Goal: Information Seeking & Learning: Check status

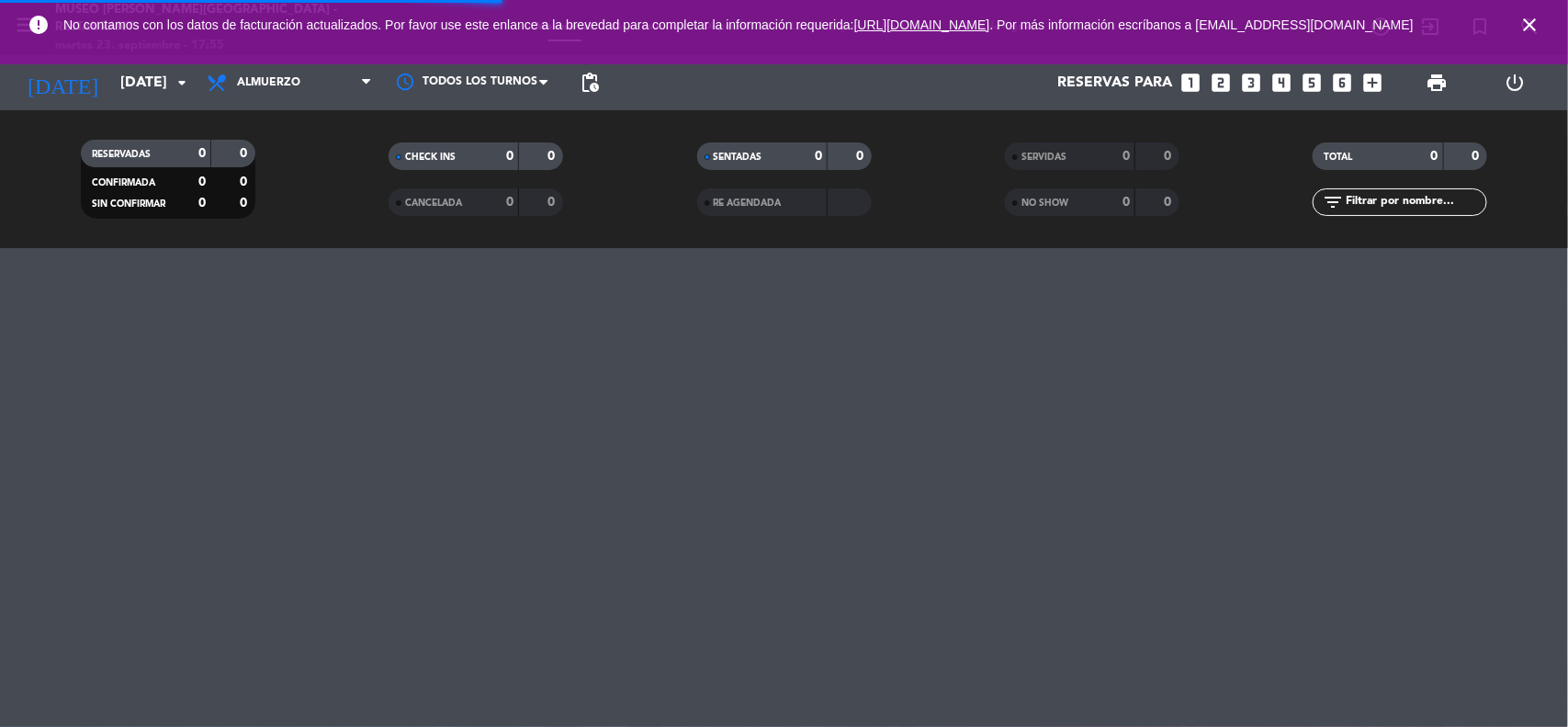
click at [1535, 30] on icon "close" at bounding box center [1529, 24] width 22 height 22
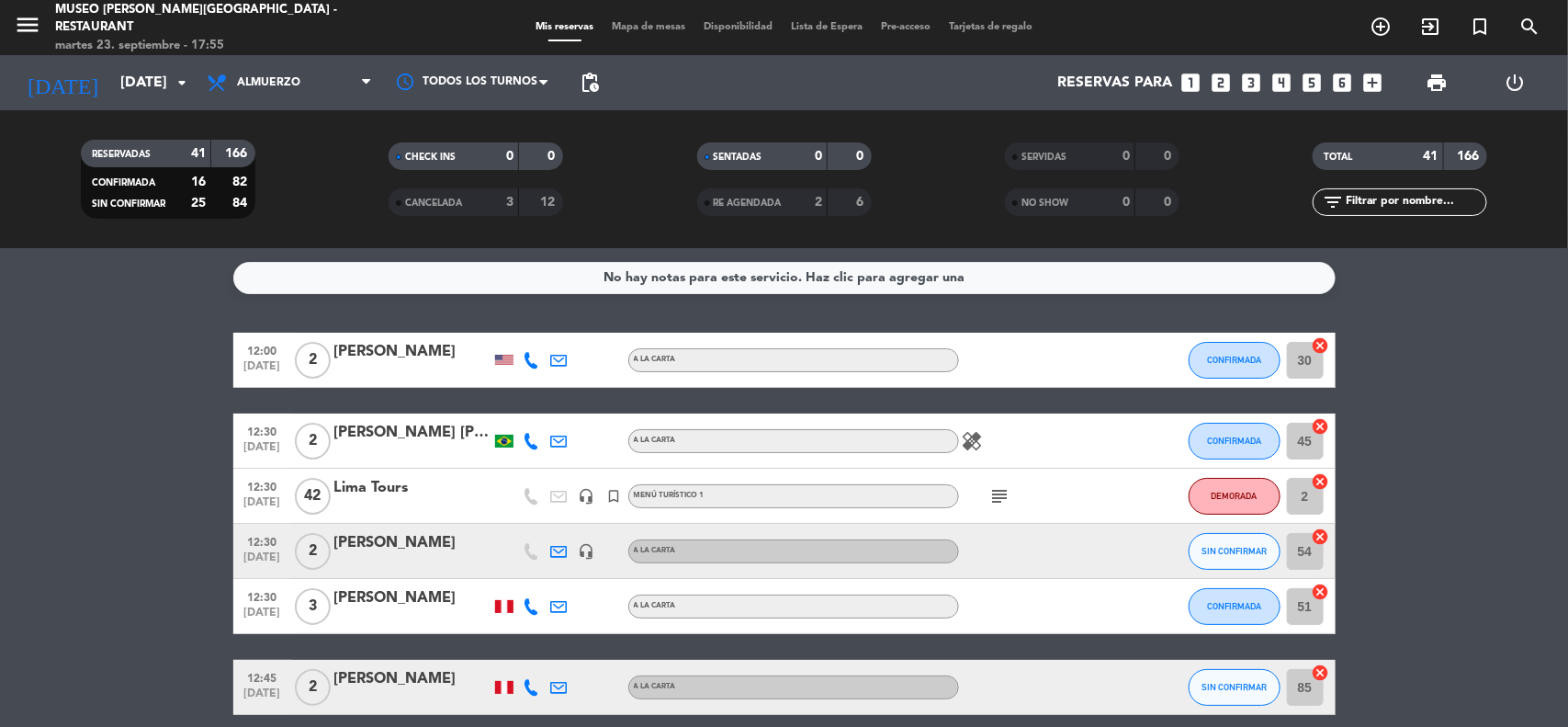
click at [1381, 204] on input "text" at bounding box center [1415, 202] width 142 height 20
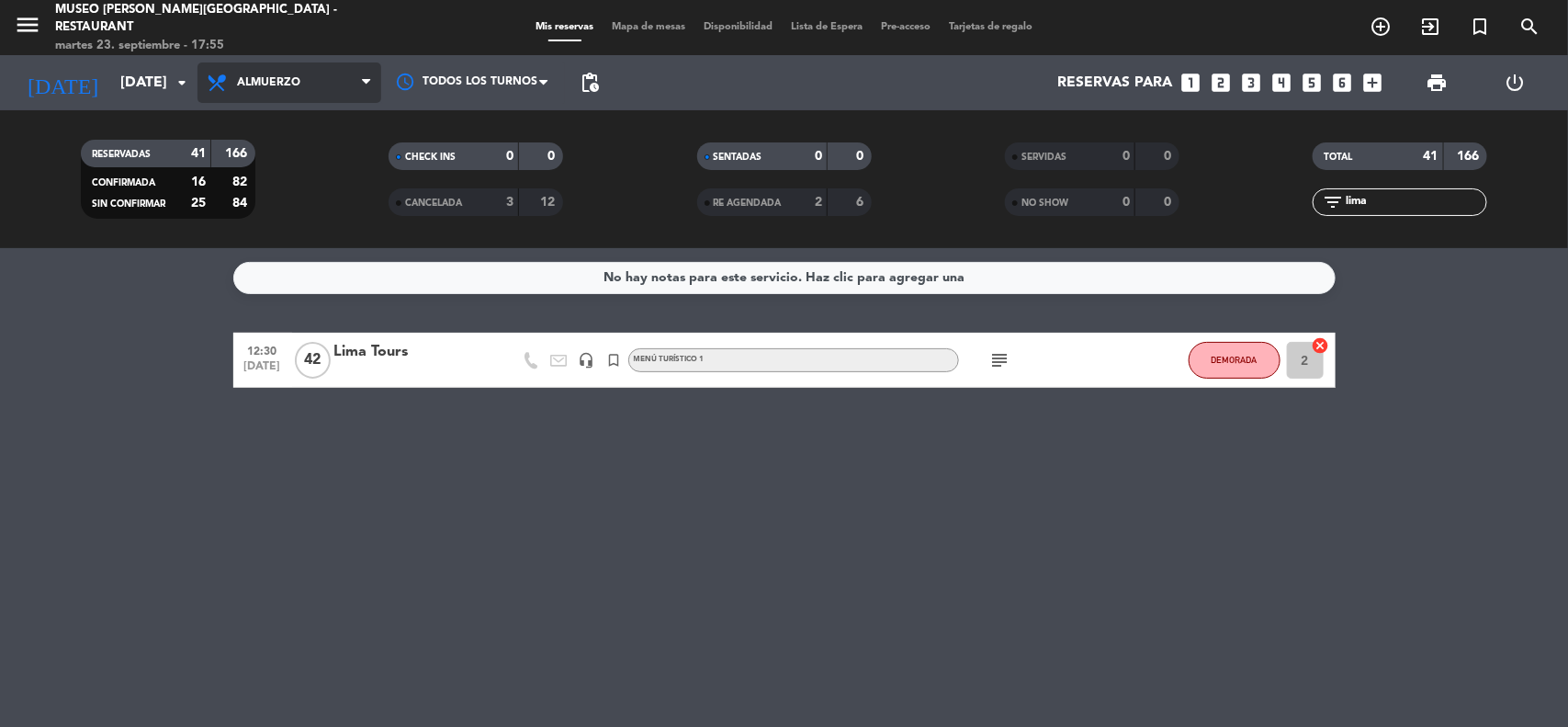
type input "lima"
click at [296, 84] on span "Almuerzo" at bounding box center [268, 82] width 63 height 13
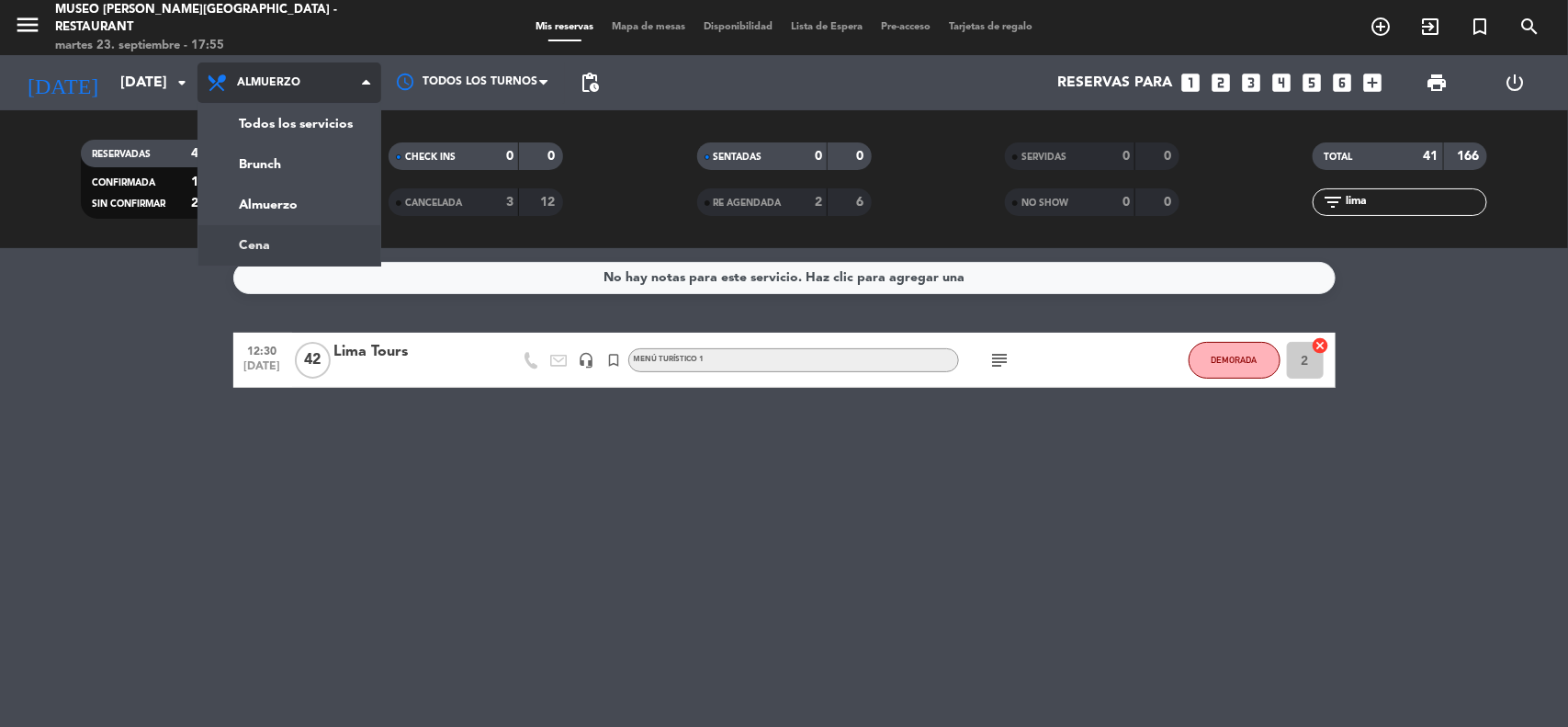
click at [283, 242] on div "menu [GEOGRAPHIC_DATA][PERSON_NAME] - Restaurant [DATE] 23. septiembre - 17:55 …" at bounding box center [784, 124] width 1568 height 249
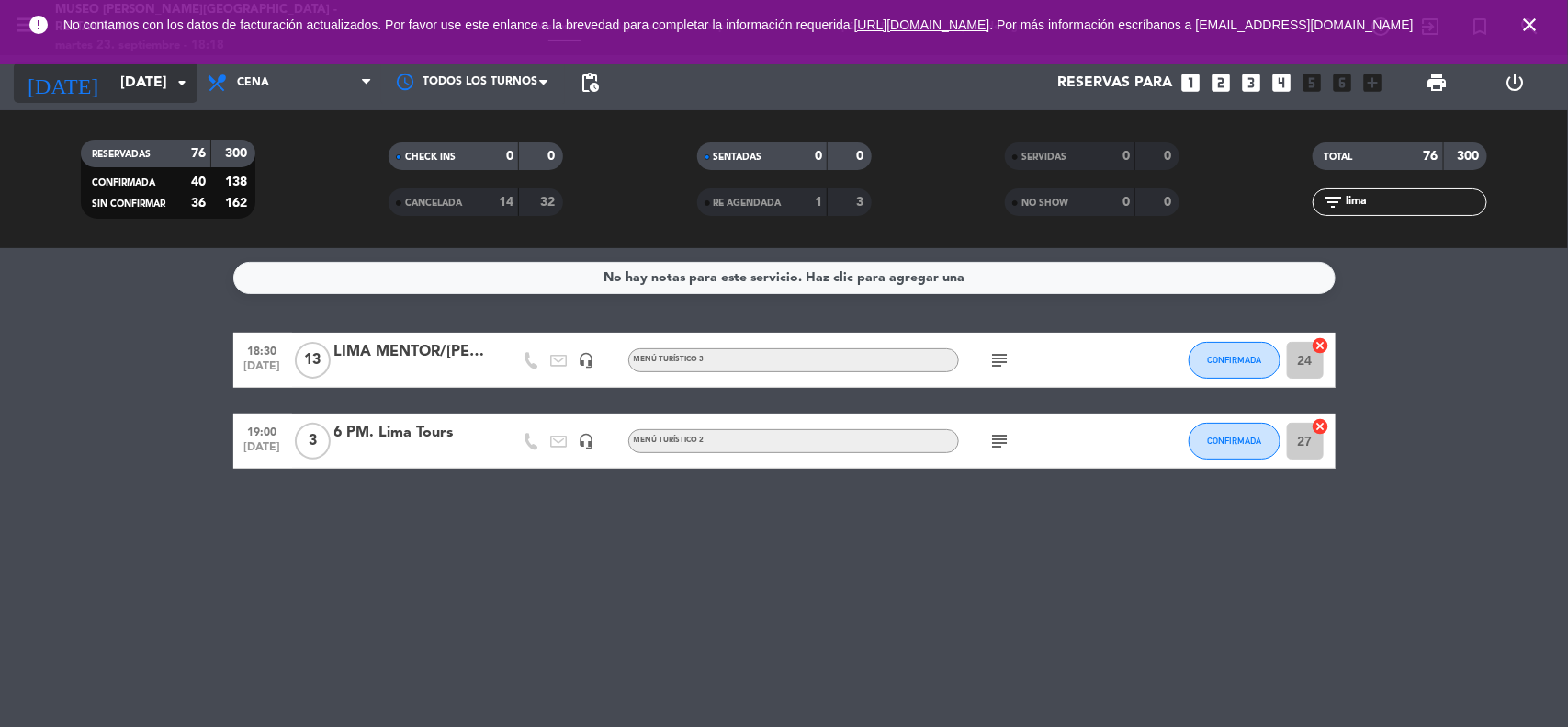
click at [124, 88] on input "[DATE]" at bounding box center [207, 83] width 194 height 36
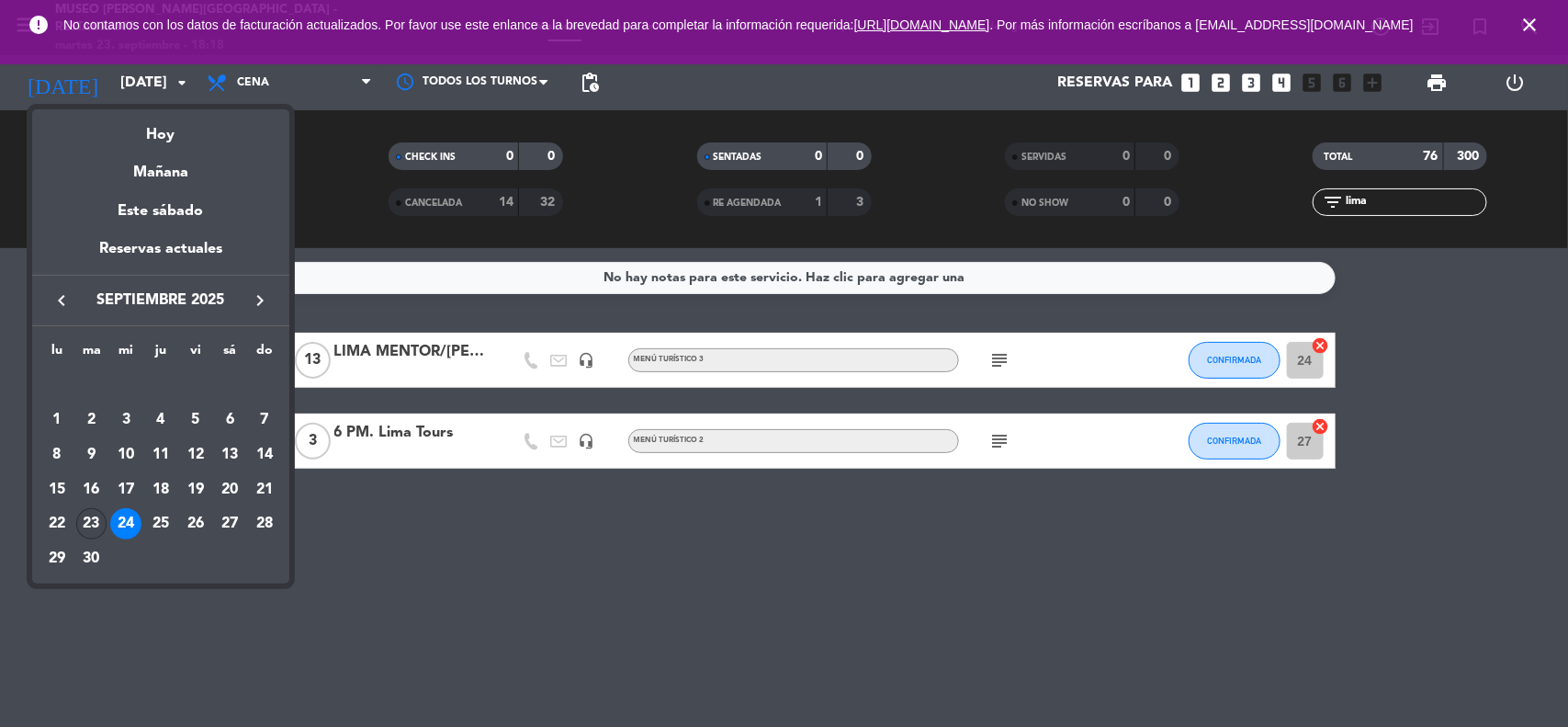
click at [76, 529] on div "23" at bounding box center [92, 524] width 31 height 31
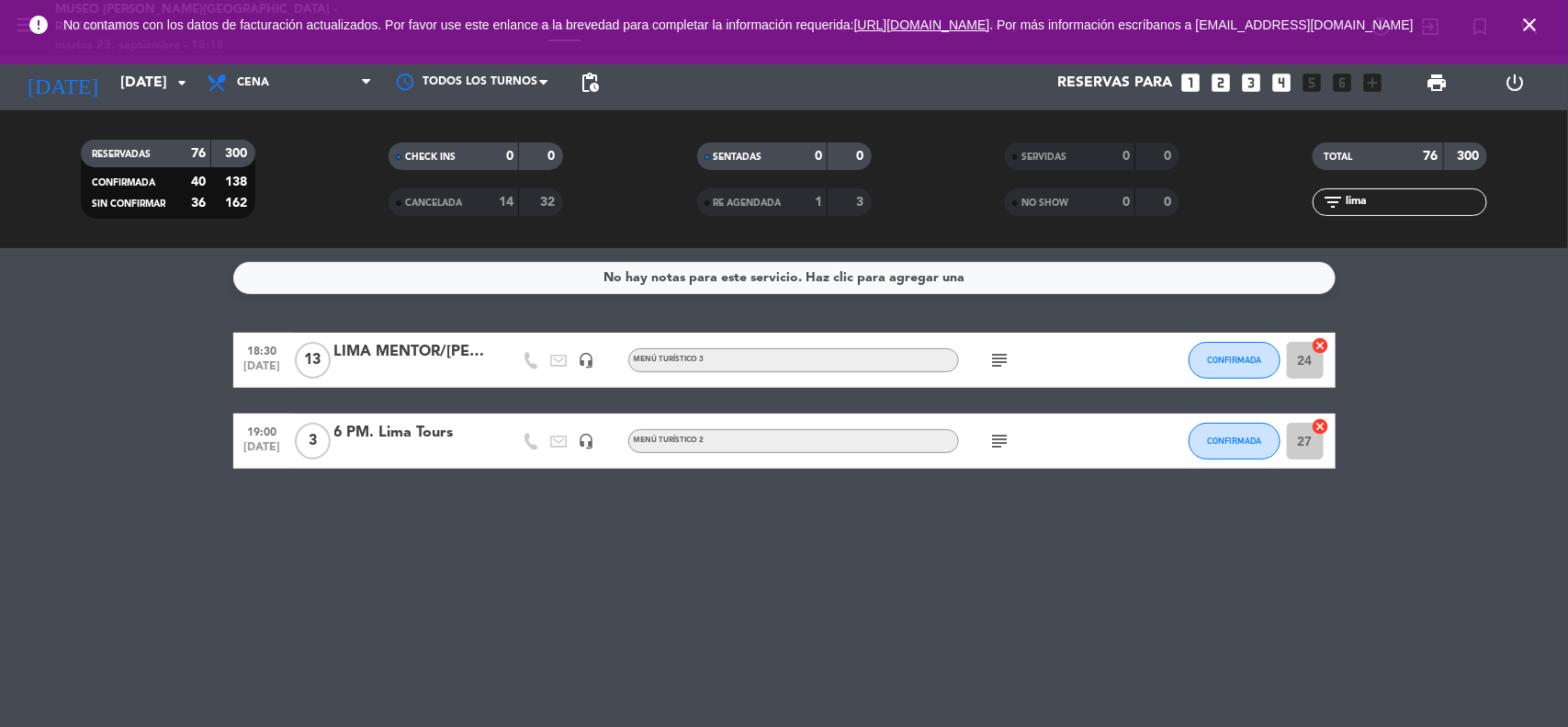
type input "[DATE]"
drag, startPoint x: 1371, startPoint y: 210, endPoint x: 1301, endPoint y: 210, distance: 70.0
click at [1301, 210] on div "filter_list lima" at bounding box center [1400, 202] width 308 height 27
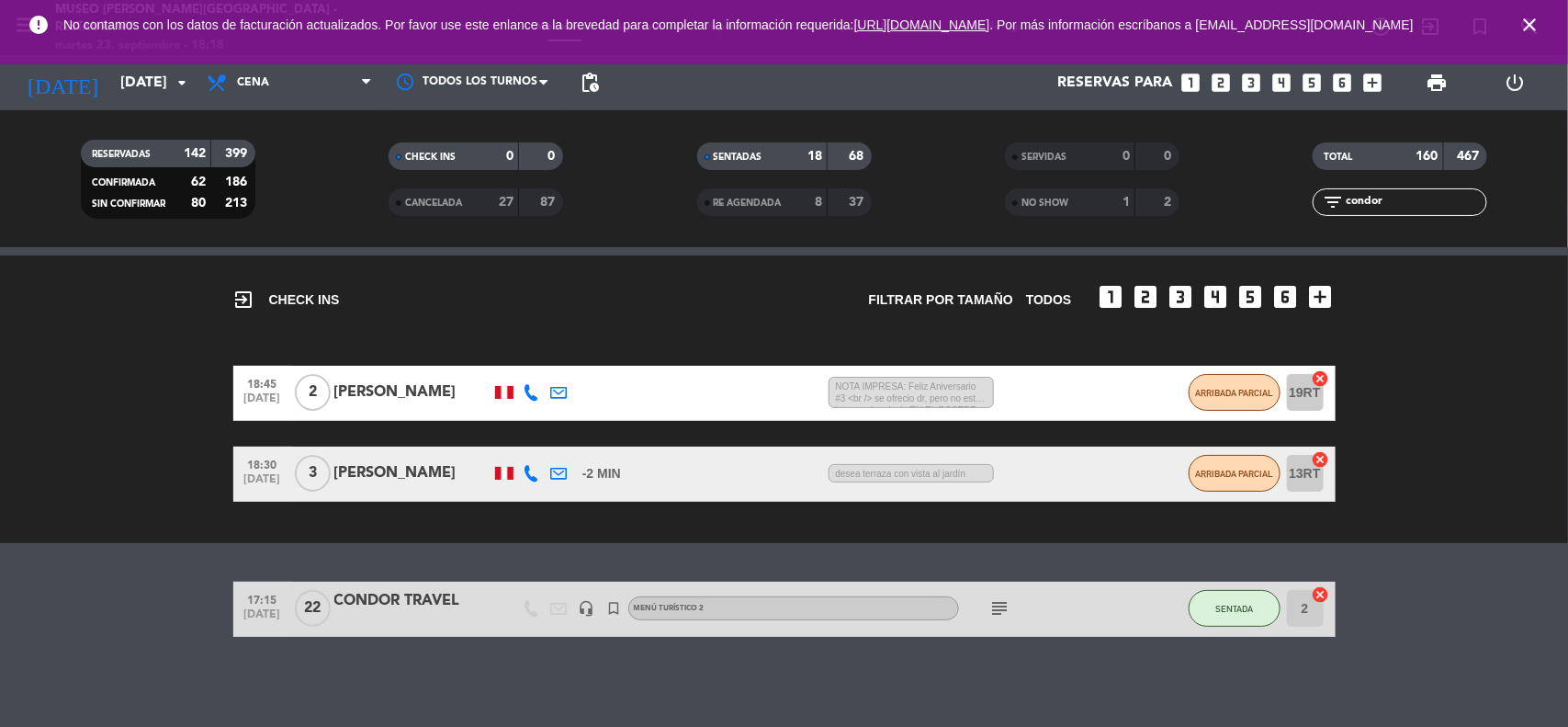
scroll to position [131, 0]
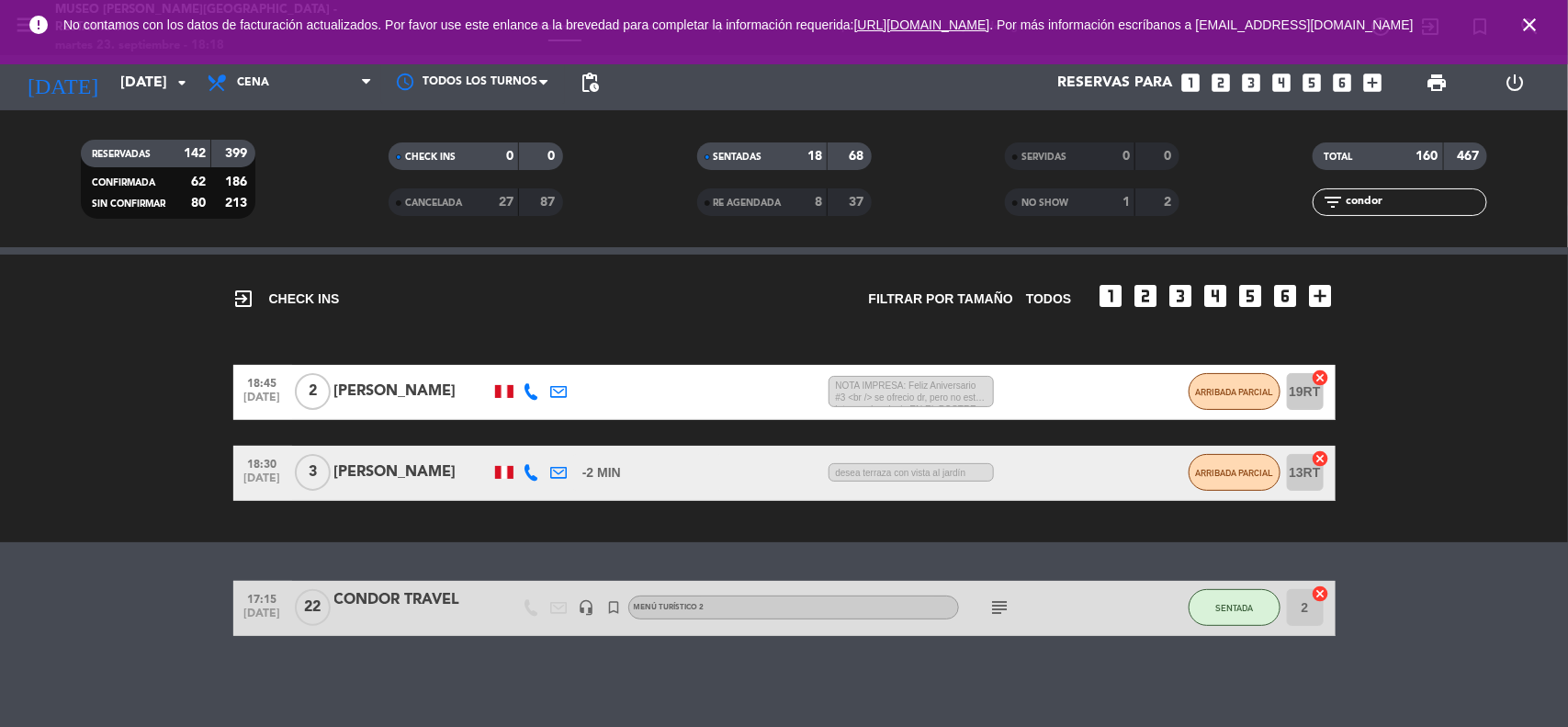
type input "condor"
click at [414, 602] on div "CONDOR TRAVEL" at bounding box center [412, 600] width 156 height 24
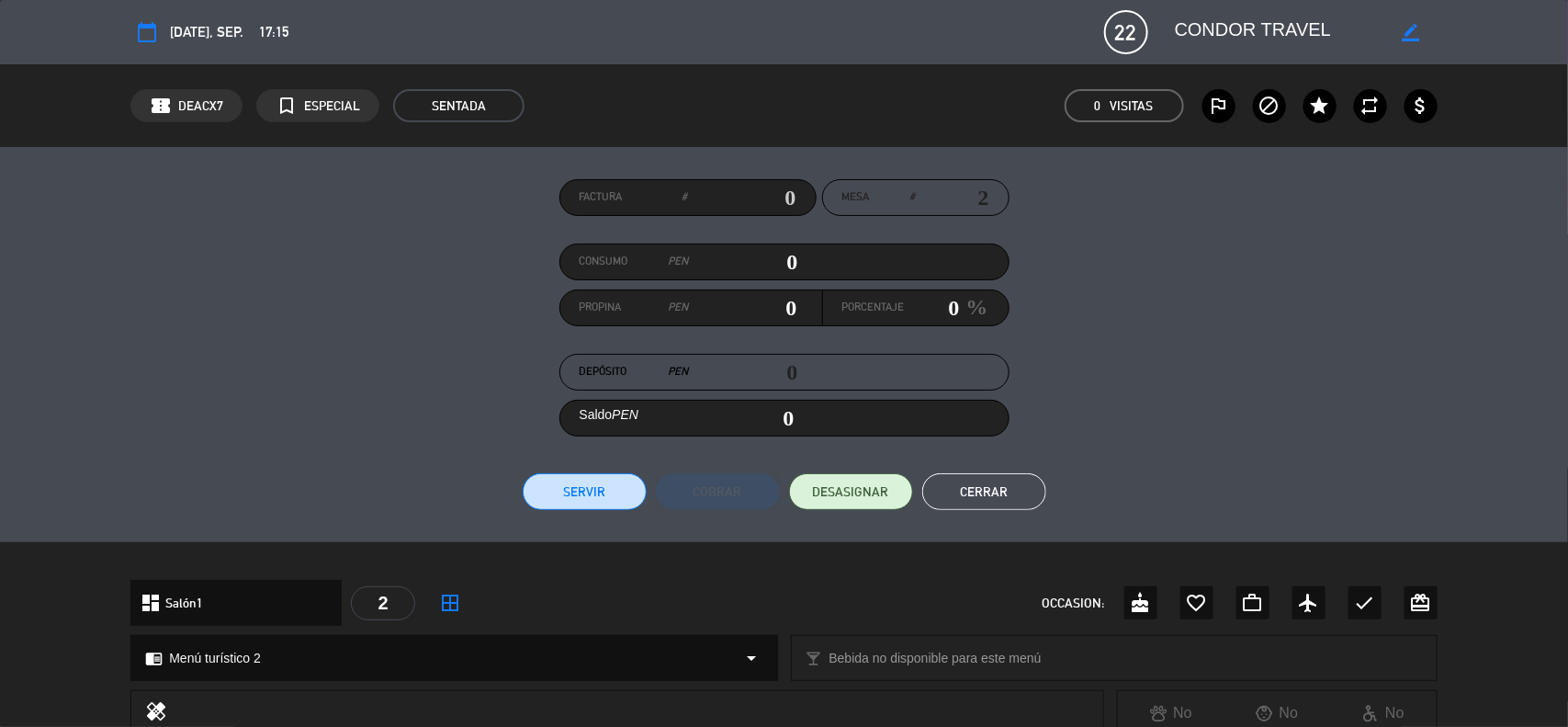
scroll to position [49, 0]
